Goal: Find specific page/section: Find specific page/section

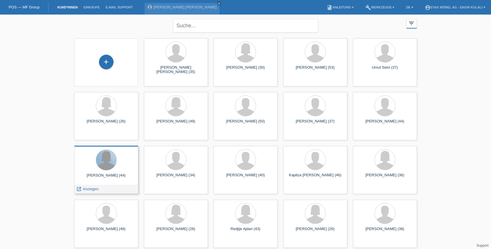
click at [104, 166] on div at bounding box center [106, 160] width 20 height 20
click at [95, 187] on span "Anzeigen" at bounding box center [91, 188] width 16 height 4
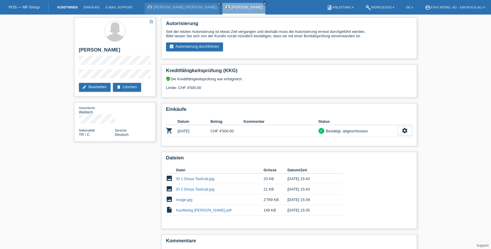
click at [62, 8] on link "Kund*innen" at bounding box center [67, 7] width 26 height 3
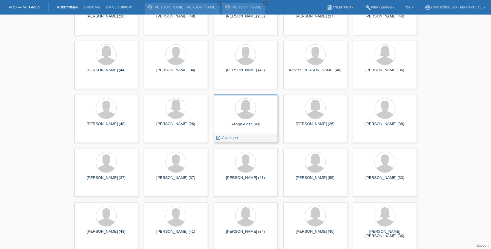
scroll to position [2, 0]
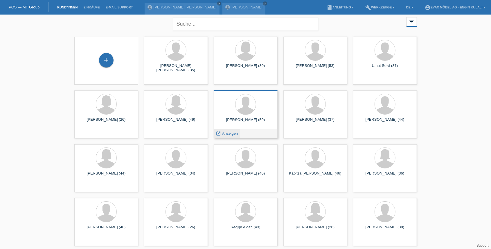
click at [229, 131] on span "Anzeigen" at bounding box center [230, 133] width 16 height 4
